Goal: Find specific page/section: Find specific page/section

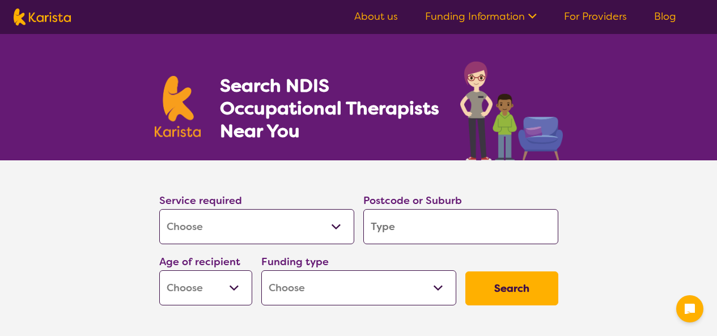
select select "[MEDICAL_DATA]"
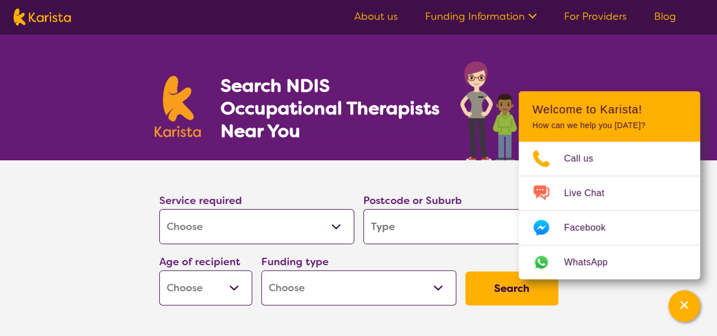
click at [231, 286] on select "Early Childhood - 0 to 9 Child - 10 to 11 Adolescent - 12 to 17 Adult - 18 to 6…" at bounding box center [205, 287] width 93 height 35
select select "AS"
click at [159, 270] on select "Early Childhood - 0 to 9 Child - 10 to 11 Adolescent - 12 to 17 Adult - 18 to 6…" at bounding box center [205, 287] width 93 height 35
select select "AS"
click at [328, 294] on select "Home Care Package (HCP) National Disability Insurance Scheme (NDIS) I don't know" at bounding box center [358, 287] width 195 height 35
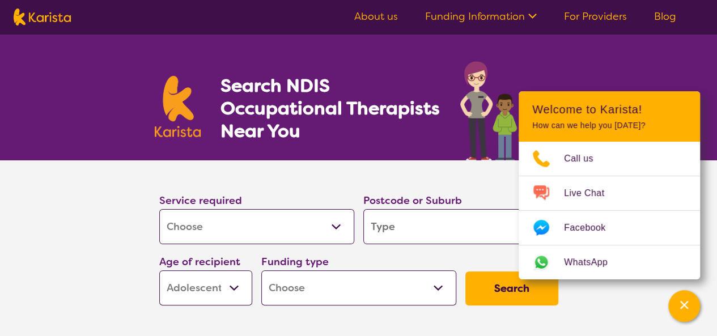
select select "NDIS"
click at [261, 270] on select "Home Care Package (HCP) National Disability Insurance Scheme (NDIS) I don't know" at bounding box center [358, 287] width 195 height 35
select select "NDIS"
click at [399, 227] on input "search" at bounding box center [460, 226] width 195 height 35
type input "3"
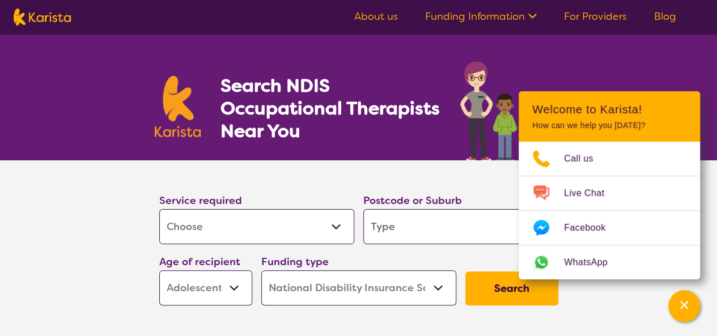
type input "3"
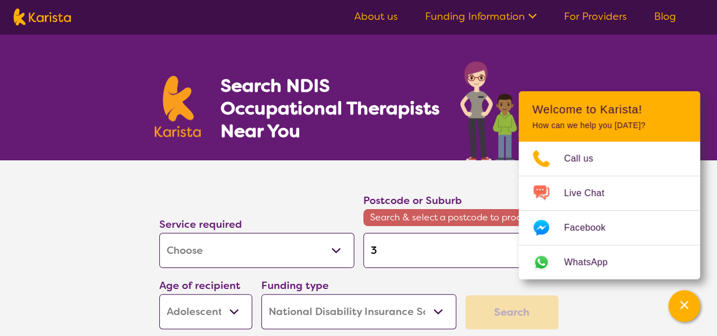
type input "39"
type input "395"
type input "3953"
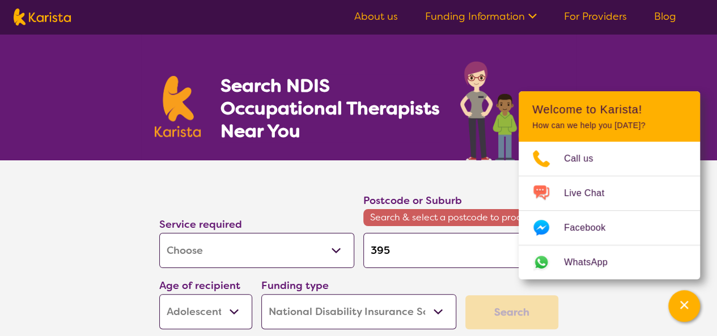
type input "3953"
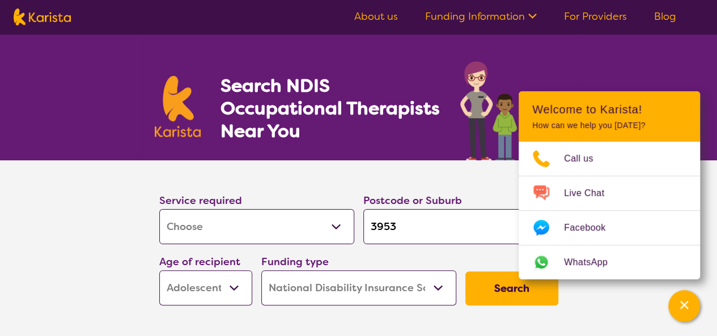
click button "Search" at bounding box center [511, 288] width 93 height 34
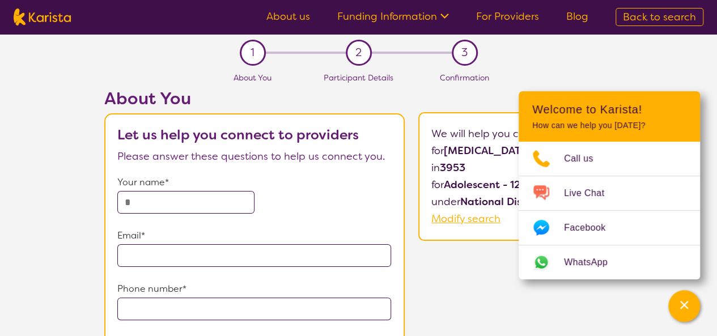
select select "[MEDICAL_DATA]"
select select "AS"
select select "NDIS"
select select "[MEDICAL_DATA]"
select select "AS"
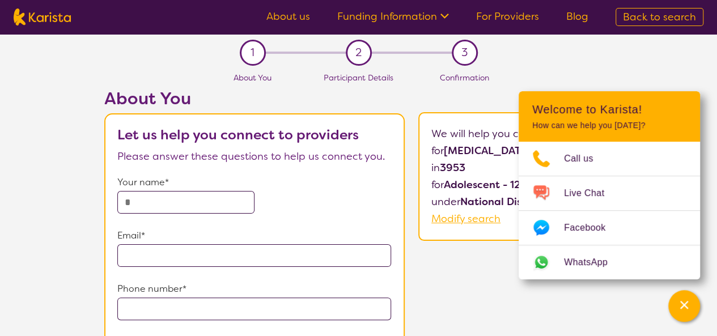
select select "NDIS"
